Goal: Communication & Community: Answer question/provide support

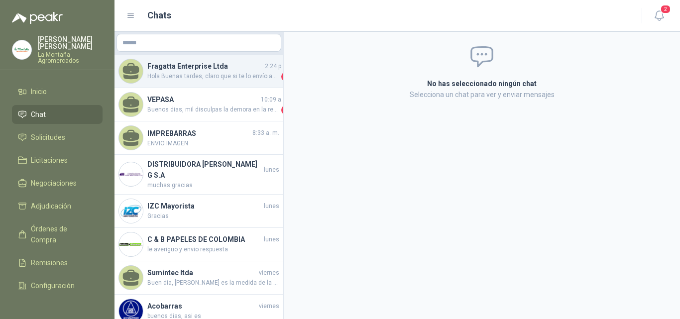
click at [195, 75] on span "Hola Buenas tardes, claro que si te lo envío adjunto" at bounding box center [213, 77] width 132 height 10
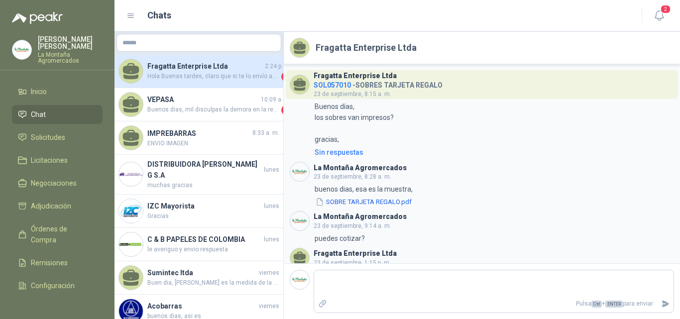
scroll to position [816, 0]
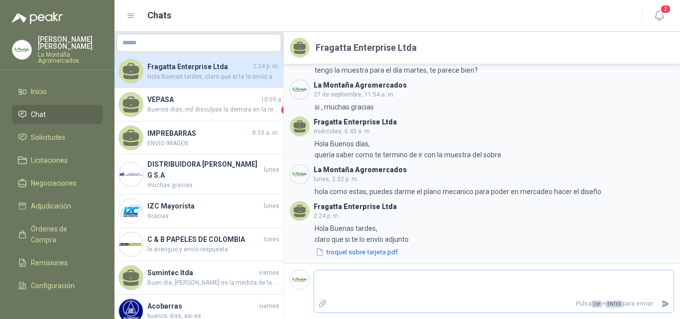
click at [374, 278] on textarea at bounding box center [494, 283] width 360 height 23
click at [359, 250] on button "troquel sobre tarjeta.pdf" at bounding box center [357, 252] width 84 height 10
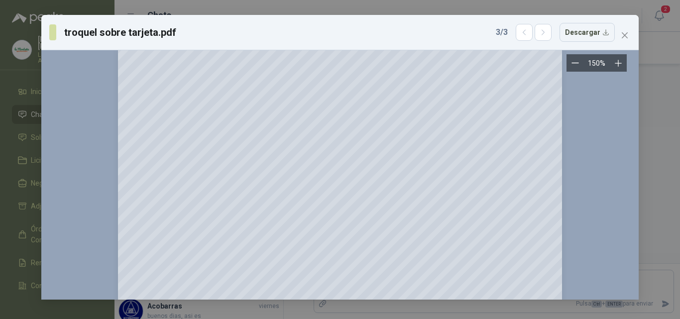
scroll to position [0, 0]
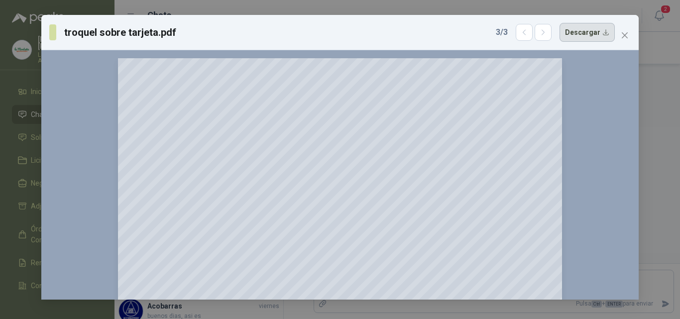
click at [581, 36] on button "Descargar" at bounding box center [587, 32] width 55 height 19
